Goal: Transaction & Acquisition: Purchase product/service

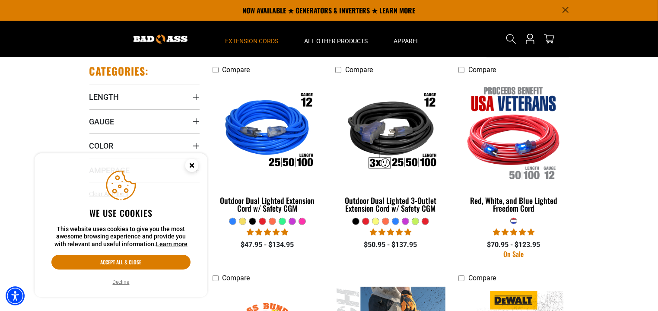
scroll to position [76, 0]
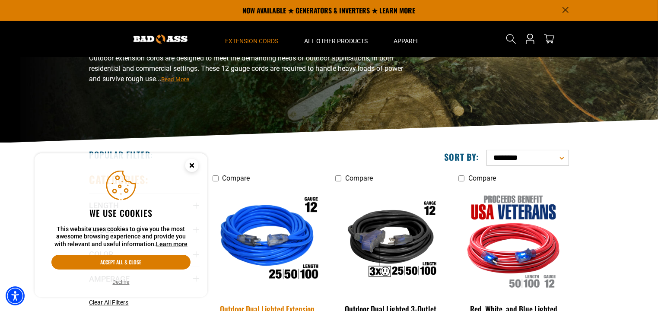
click at [274, 222] on img at bounding box center [267, 240] width 121 height 111
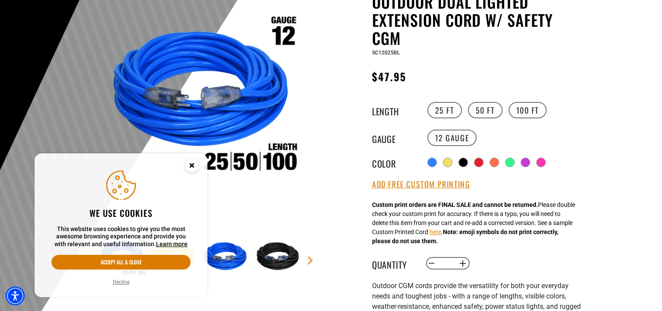
scroll to position [201, 0]
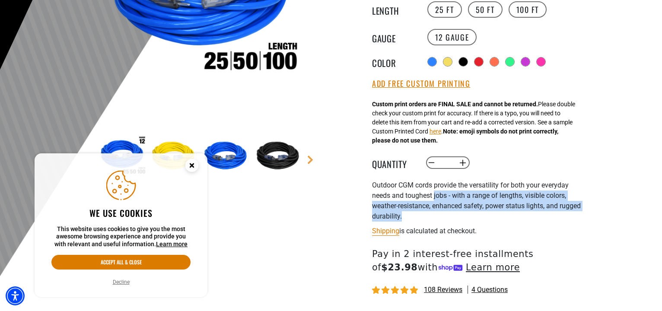
drag, startPoint x: 434, startPoint y: 198, endPoint x: 468, endPoint y: 217, distance: 39.1
click at [468, 217] on div "Outdoor CGM cords provide the versatility for both your everyday needs and toug…" at bounding box center [478, 200] width 212 height 41
drag, startPoint x: 466, startPoint y: 217, endPoint x: 392, endPoint y: 199, distance: 76.0
click at [392, 199] on div "Outdoor CGM cords provide the versatility for both your everyday needs and toug…" at bounding box center [478, 200] width 212 height 41
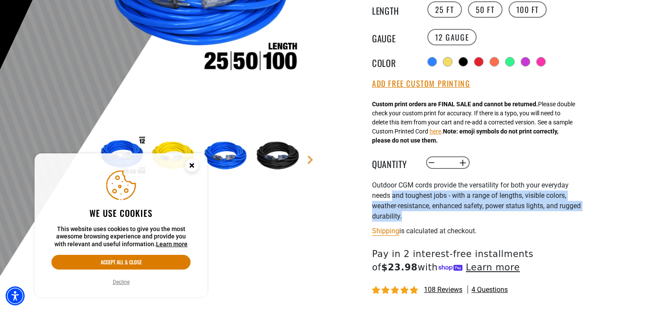
drag, startPoint x: 392, startPoint y: 199, endPoint x: 326, endPoint y: 191, distance: 66.1
click at [392, 199] on span "Outdoor CGM cords provide the versatility for both your everyday needs and toug…" at bounding box center [476, 200] width 209 height 39
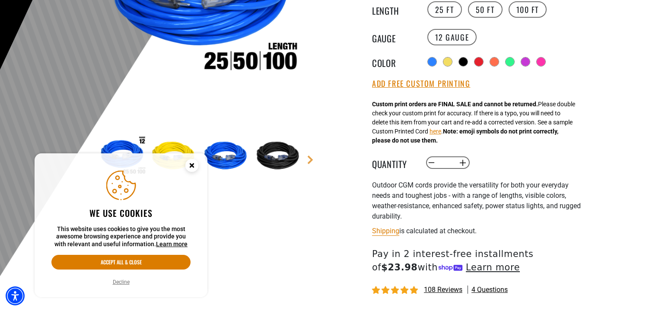
click at [192, 164] on icon "Close this option" at bounding box center [191, 165] width 3 height 3
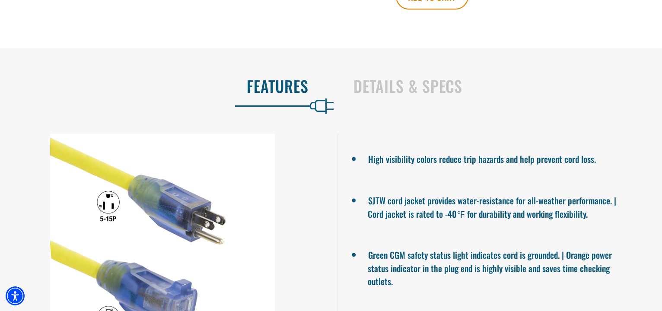
scroll to position [605, 0]
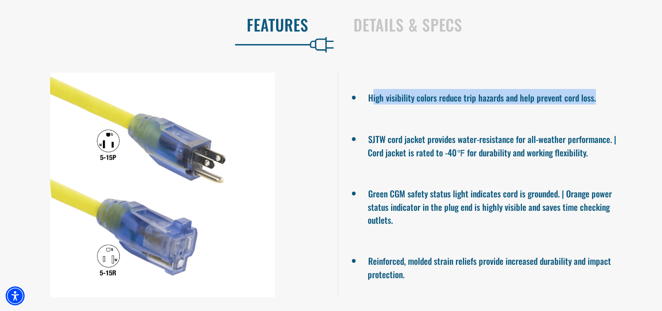
drag, startPoint x: 371, startPoint y: 99, endPoint x: 628, endPoint y: 99, distance: 256.6
click at [628, 99] on li "High visibility colors reduce trip hazards and help prevent cord loss." at bounding box center [500, 97] width 264 height 16
drag, startPoint x: 600, startPoint y: 101, endPoint x: 446, endPoint y: 102, distance: 153.8
click at [446, 102] on li "High visibility colors reduce trip hazards and help prevent cord loss." at bounding box center [500, 97] width 264 height 16
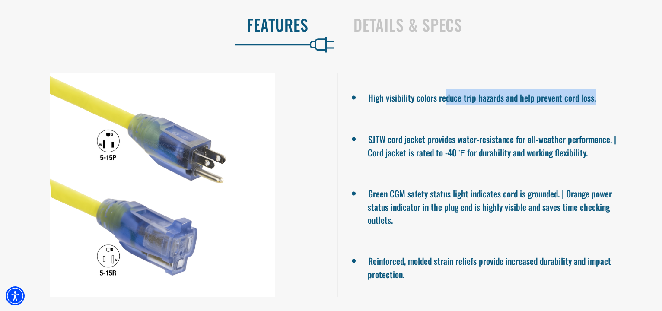
click at [446, 102] on li "High visibility colors reduce trip hazards and help prevent cord loss." at bounding box center [500, 97] width 264 height 16
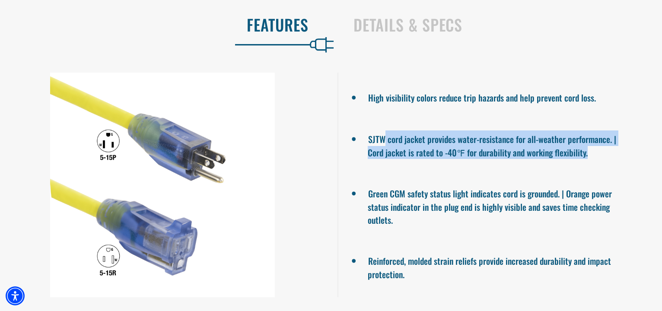
drag, startPoint x: 390, startPoint y: 141, endPoint x: 596, endPoint y: 151, distance: 206.3
click at [596, 151] on li "SJTW cord jacket provides water-resistance for all-weather performance. | Cord …" at bounding box center [500, 144] width 264 height 29
drag, startPoint x: 589, startPoint y: 152, endPoint x: 409, endPoint y: 133, distance: 181.1
click at [410, 133] on li "SJTW cord jacket provides water-resistance for all-weather performance. | Cord …" at bounding box center [500, 144] width 264 height 29
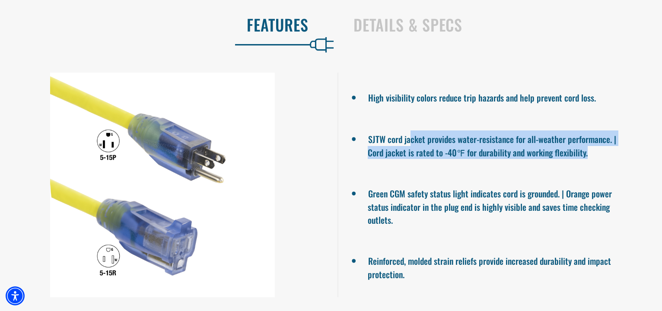
click at [409, 133] on li "SJTW cord jacket provides water-resistance for all-weather performance. | Cord …" at bounding box center [500, 144] width 264 height 29
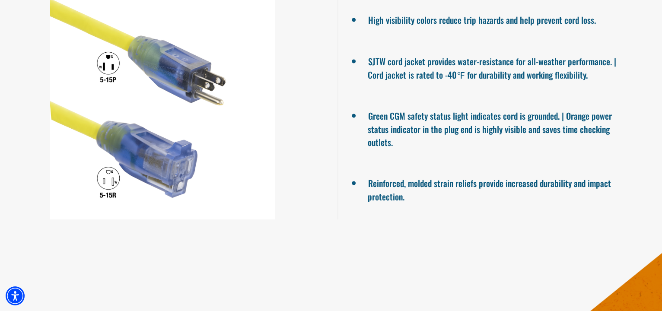
scroll to position [706, 0]
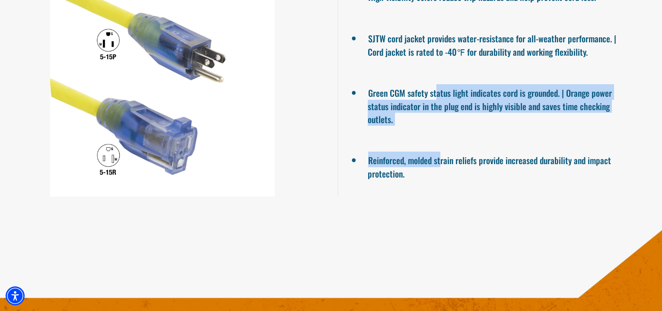
drag, startPoint x: 435, startPoint y: 78, endPoint x: 440, endPoint y: 155, distance: 76.6
click at [440, 155] on ul "High visibility colors reduce trip hazards and help prevent cord loss. SJTW cor…" at bounding box center [499, 84] width 324 height 225
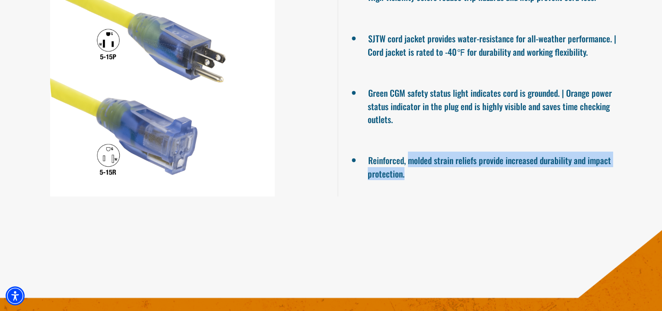
drag, startPoint x: 442, startPoint y: 178, endPoint x: 410, endPoint y: 145, distance: 46.4
click at [410, 145] on ul "High visibility colors reduce trip hazards and help prevent cord loss. SJTW cor…" at bounding box center [499, 84] width 324 height 225
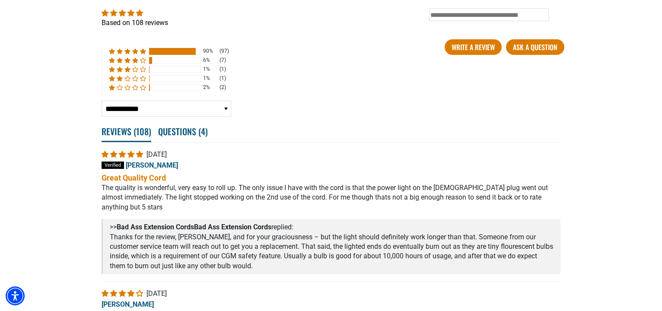
scroll to position [1548, 0]
